Goal: Transaction & Acquisition: Book appointment/travel/reservation

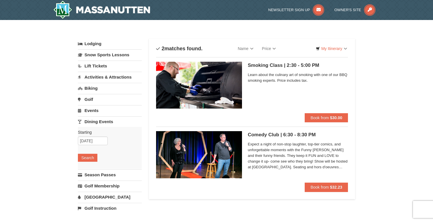
scroll to position [7, 0]
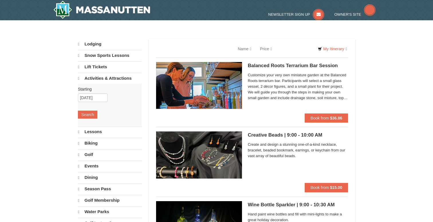
select select "9"
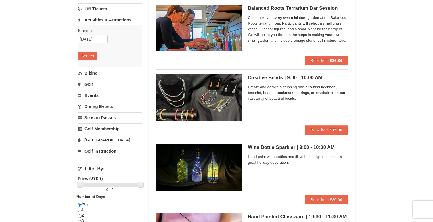
scroll to position [57, 0]
